Goal: Information Seeking & Learning: Learn about a topic

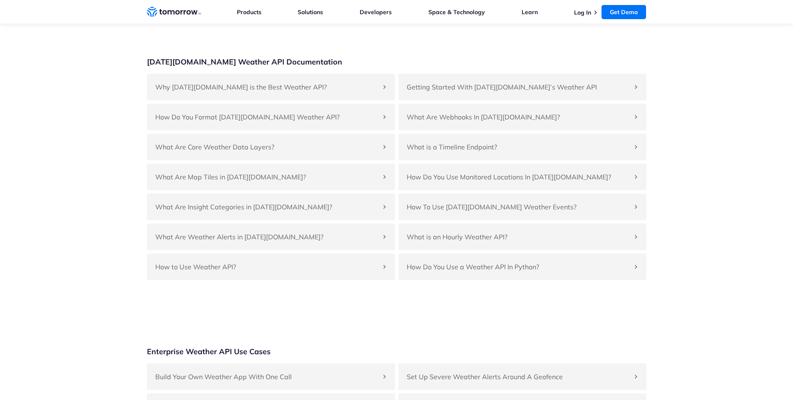
scroll to position [1860, 0]
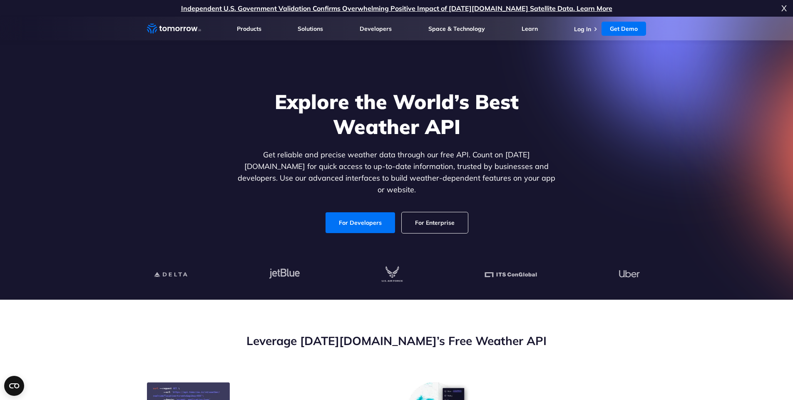
drag, startPoint x: 381, startPoint y: 259, endPoint x: 420, endPoint y: 279, distance: 43.6
click at [420, 279] on div at bounding box center [396, 275] width 513 height 50
drag, startPoint x: 466, startPoint y: 268, endPoint x: 552, endPoint y: 287, distance: 88.4
click at [552, 287] on div at bounding box center [396, 275] width 513 height 50
drag, startPoint x: 612, startPoint y: 264, endPoint x: 639, endPoint y: 277, distance: 29.6
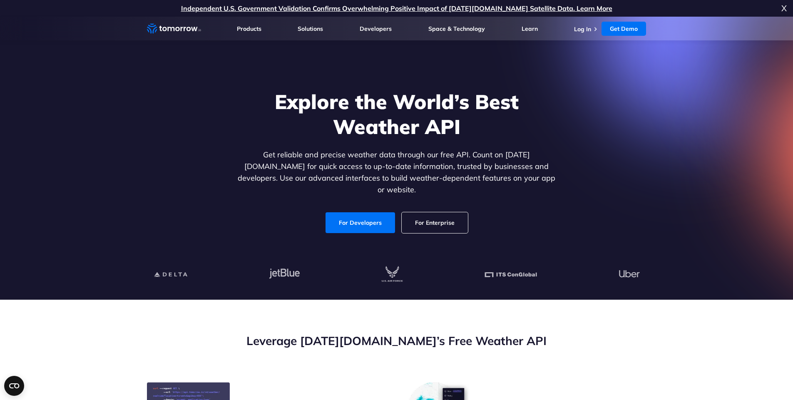
click at [639, 277] on div at bounding box center [397, 274] width 486 height 17
drag, startPoint x: 135, startPoint y: 261, endPoint x: 399, endPoint y: 279, distance: 264.2
click at [399, 279] on section "Explore the World’s Best Weather API Get reliable and precise weather data thro…" at bounding box center [396, 158] width 793 height 283
click at [139, 254] on section "Explore the World’s Best Weather API Get reliable and precise weather data thro…" at bounding box center [396, 158] width 793 height 283
drag, startPoint x: 139, startPoint y: 254, endPoint x: 655, endPoint y: 286, distance: 517.4
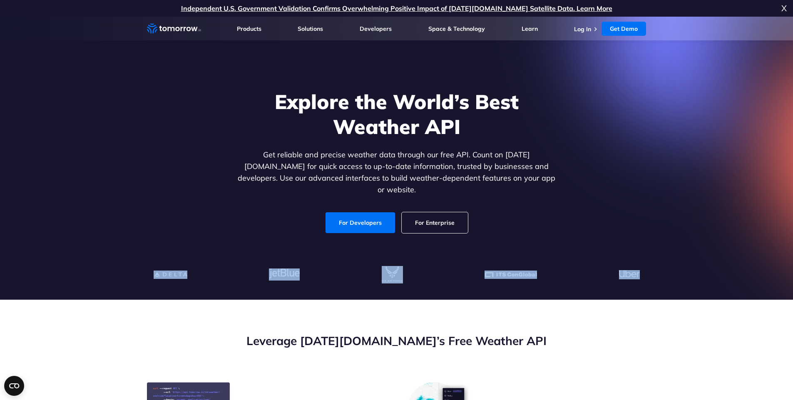
click at [655, 286] on section "Explore the World’s Best Weather API Get reliable and precise weather data thro…" at bounding box center [396, 158] width 793 height 283
click at [575, 289] on div at bounding box center [396, 275] width 513 height 50
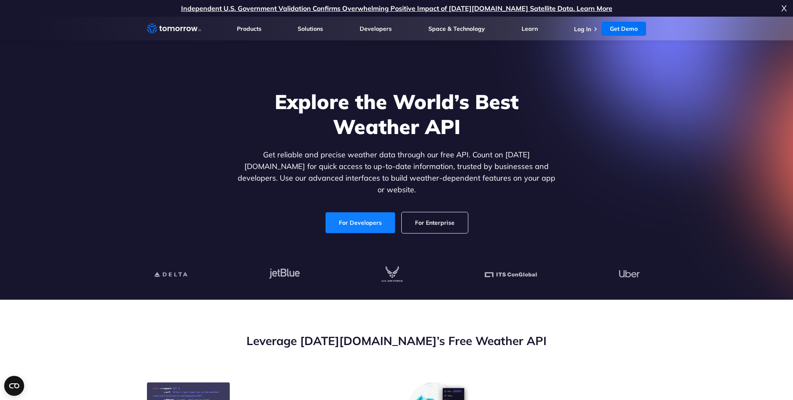
click at [364, 216] on link "For Developers" at bounding box center [361, 222] width 70 height 21
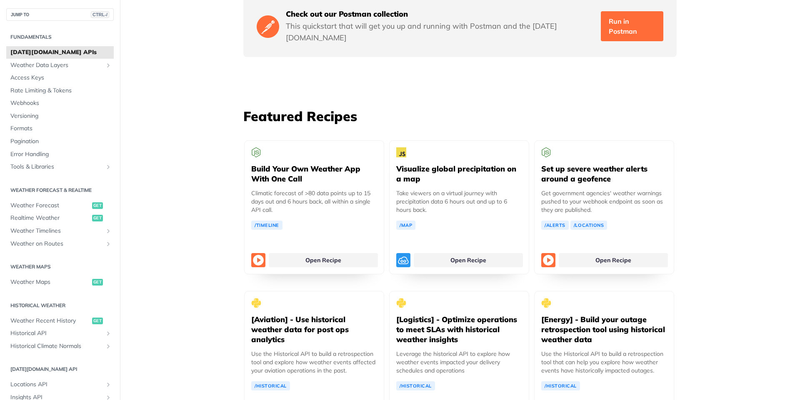
scroll to position [1454, 0]
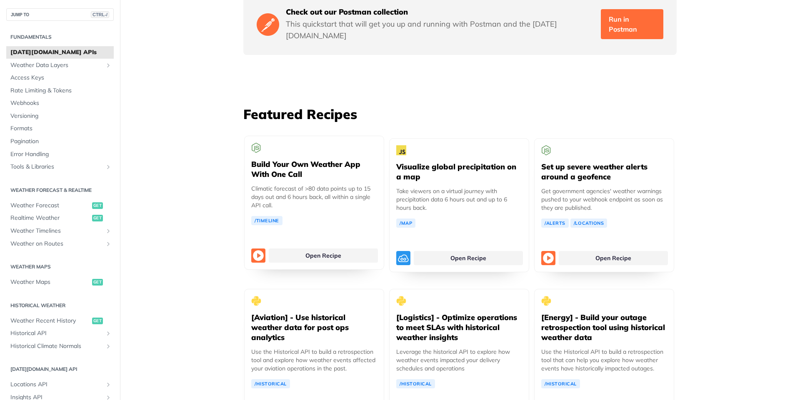
click at [299, 159] on h5 "Build Your Own Weather App With One Call" at bounding box center [314, 169] width 126 height 20
click at [264, 216] on link "/Timeline" at bounding box center [266, 220] width 31 height 9
